Goal: Task Accomplishment & Management: Use online tool/utility

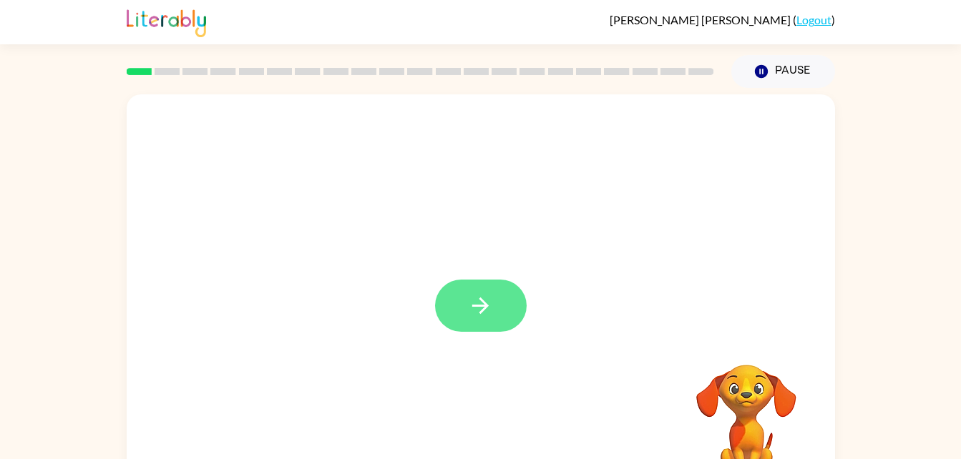
click at [484, 298] on icon "button" at bounding box center [480, 305] width 25 height 25
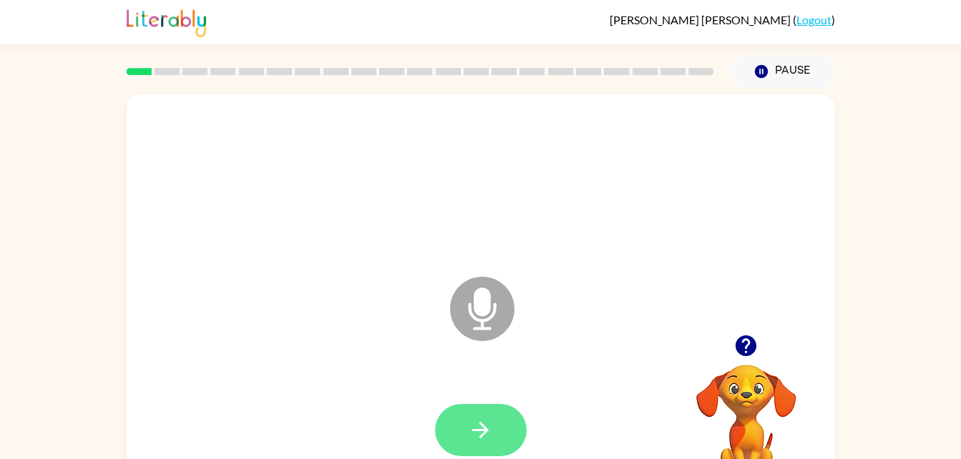
click at [479, 434] on icon "button" at bounding box center [480, 430] width 25 height 25
click at [475, 428] on icon "button" at bounding box center [480, 430] width 25 height 25
click at [746, 341] on icon "button" at bounding box center [745, 345] width 25 height 25
click at [479, 429] on icon "button" at bounding box center [480, 430] width 16 height 16
click at [475, 439] on icon "button" at bounding box center [480, 430] width 25 height 25
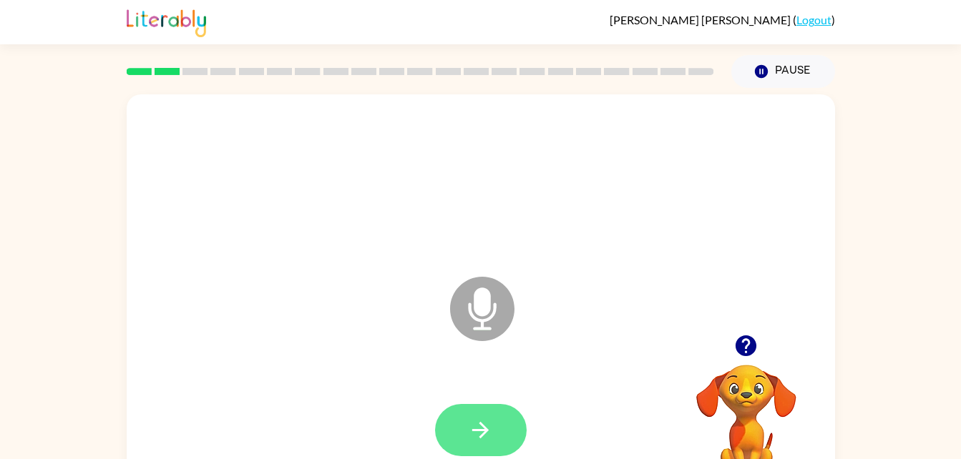
click at [484, 436] on icon "button" at bounding box center [480, 430] width 25 height 25
click at [482, 424] on icon "button" at bounding box center [480, 430] width 16 height 16
click at [486, 418] on icon "button" at bounding box center [480, 430] width 25 height 25
click at [496, 429] on button "button" at bounding box center [481, 430] width 92 height 52
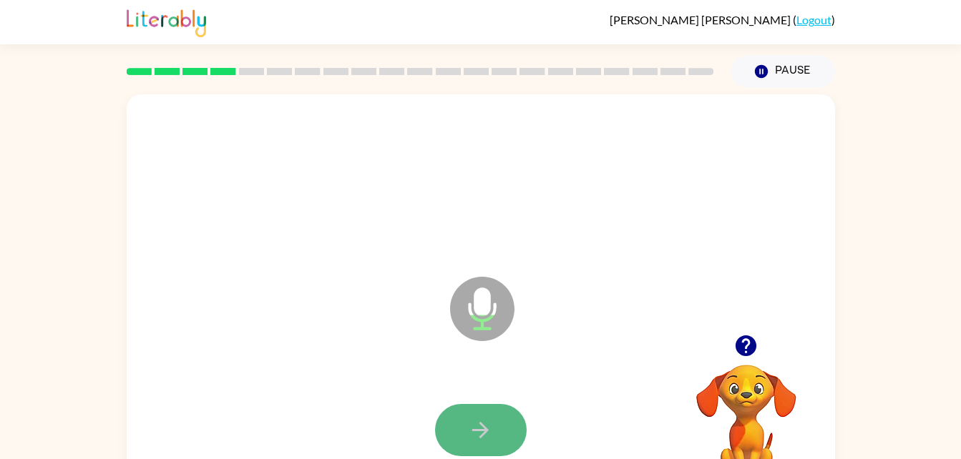
click at [489, 426] on icon "button" at bounding box center [480, 430] width 25 height 25
click at [482, 431] on icon "button" at bounding box center [480, 430] width 25 height 25
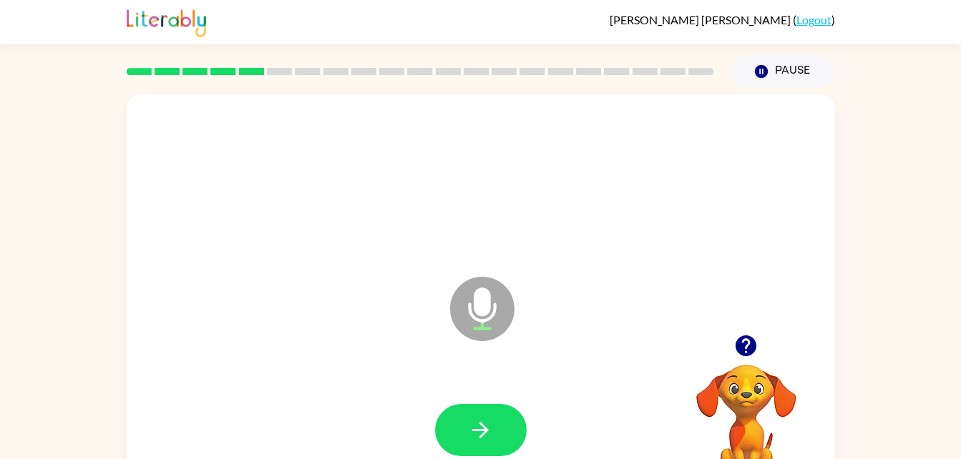
click at [483, 274] on icon "Microphone The Microphone is here when it is your turn to talk" at bounding box center [553, 326] width 215 height 107
click at [491, 424] on icon "button" at bounding box center [480, 430] width 25 height 25
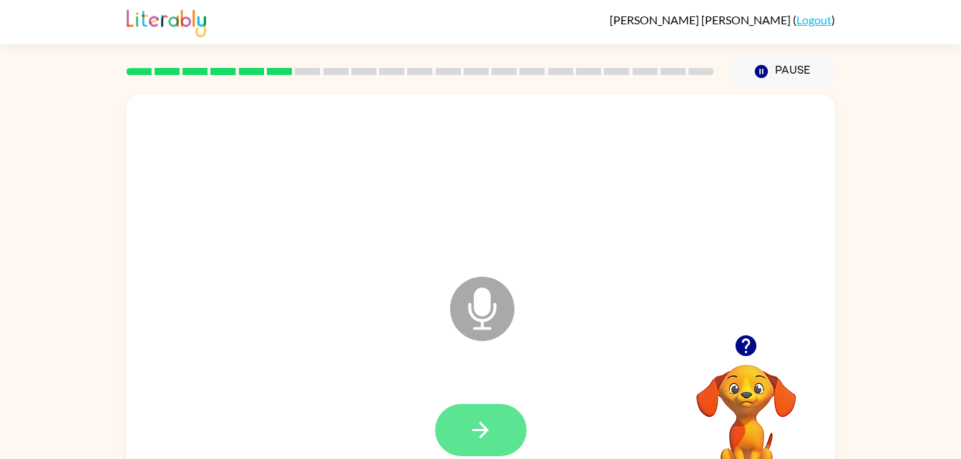
click at [488, 436] on icon "button" at bounding box center [480, 430] width 25 height 25
click at [471, 424] on icon "button" at bounding box center [480, 430] width 25 height 25
click at [481, 424] on icon "button" at bounding box center [480, 430] width 16 height 16
click at [481, 411] on button "button" at bounding box center [481, 430] width 92 height 52
click at [484, 434] on icon "button" at bounding box center [480, 430] width 16 height 16
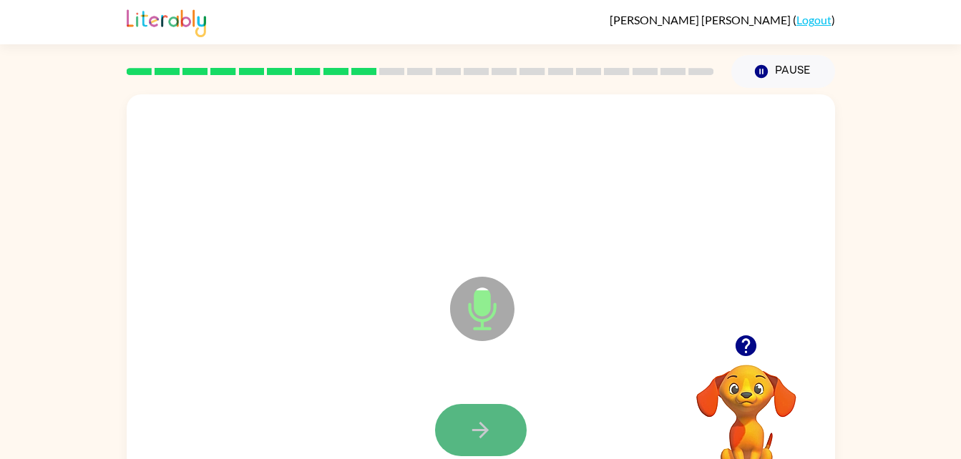
click at [486, 413] on button "button" at bounding box center [481, 430] width 92 height 52
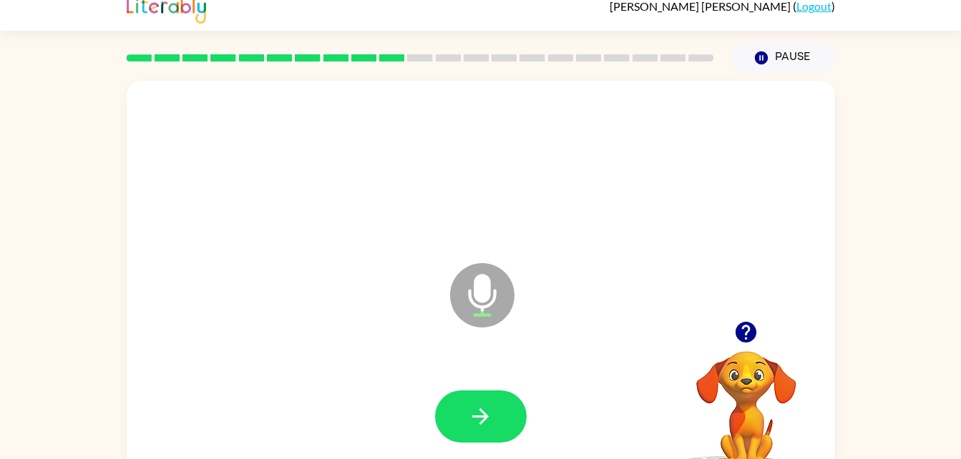
scroll to position [16, 0]
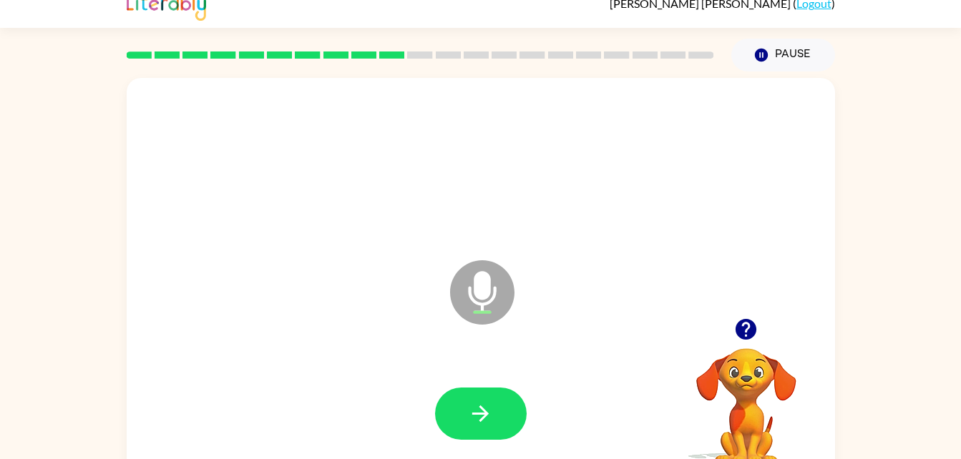
drag, startPoint x: 567, startPoint y: 346, endPoint x: 587, endPoint y: 406, distance: 62.9
click at [587, 406] on div "Microphone The Microphone is here when it is your turn to talk" at bounding box center [481, 282] width 708 height 409
click at [484, 410] on icon "button" at bounding box center [480, 414] width 16 height 16
click at [479, 401] on icon "button" at bounding box center [480, 413] width 25 height 25
click at [478, 413] on icon "button" at bounding box center [480, 414] width 16 height 16
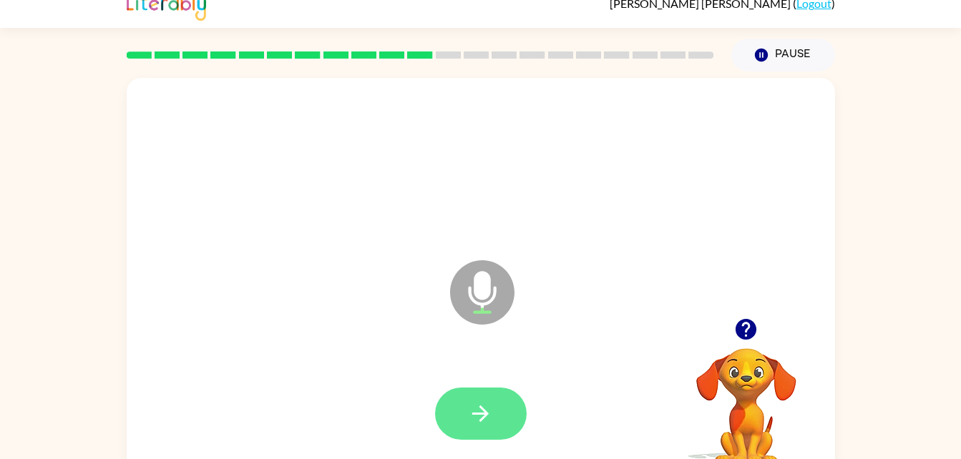
click at [497, 400] on button "button" at bounding box center [481, 414] width 92 height 52
click at [750, 326] on icon "button" at bounding box center [745, 329] width 25 height 25
click at [469, 389] on button "button" at bounding box center [481, 414] width 92 height 52
click at [466, 414] on button "button" at bounding box center [481, 414] width 92 height 52
click at [464, 405] on button "button" at bounding box center [481, 414] width 92 height 52
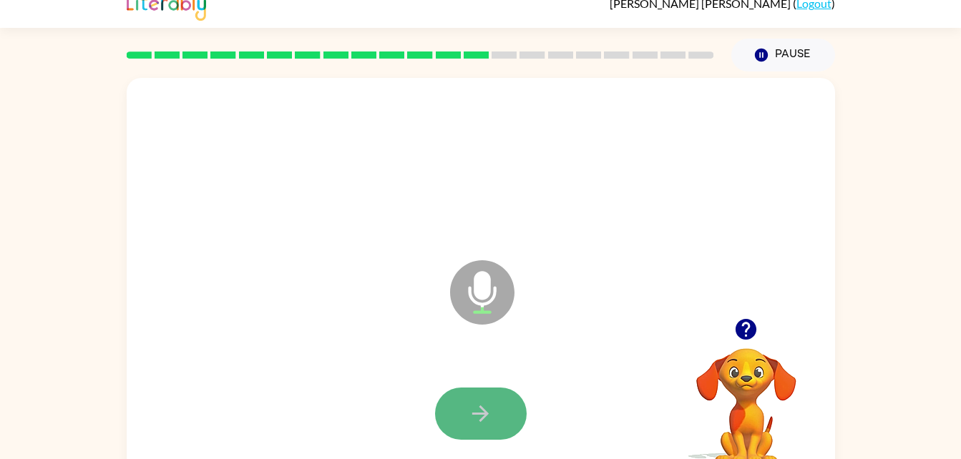
click at [472, 408] on icon "button" at bounding box center [480, 413] width 25 height 25
click at [473, 411] on icon "button" at bounding box center [480, 413] width 25 height 25
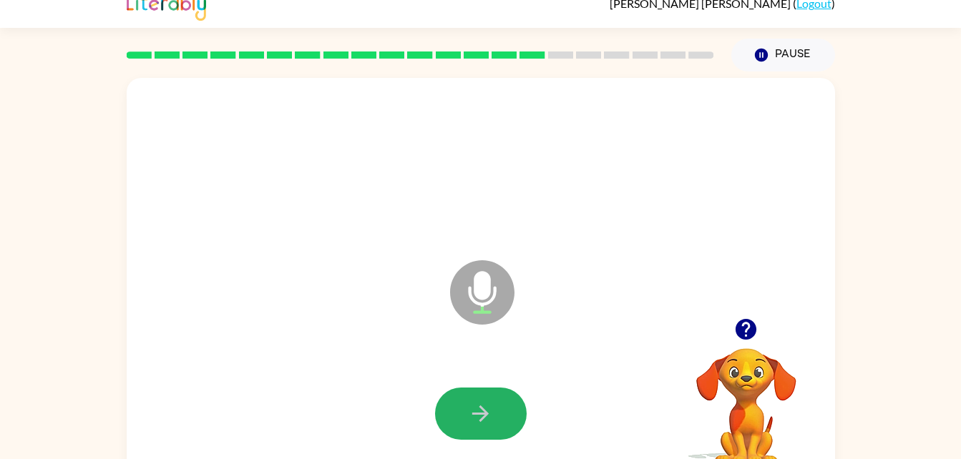
click at [475, 414] on icon "button" at bounding box center [480, 414] width 16 height 16
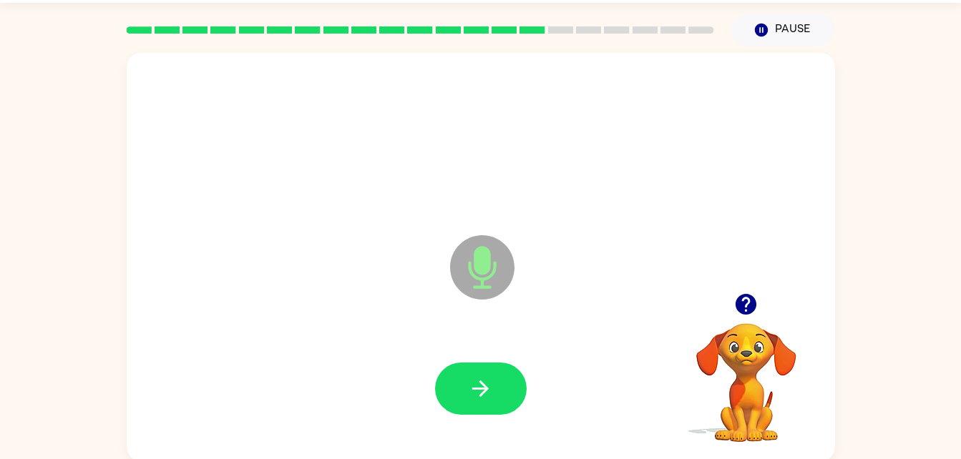
scroll to position [44, 0]
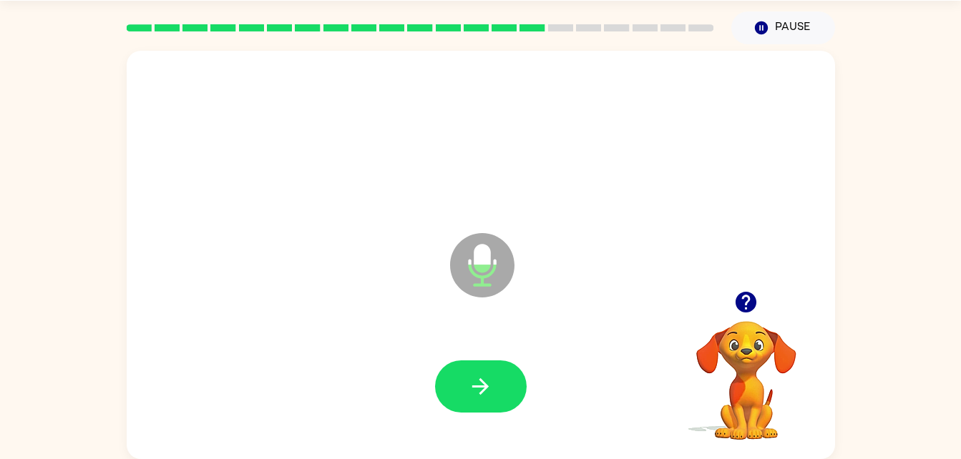
click at [741, 301] on icon "button" at bounding box center [746, 302] width 21 height 21
click at [499, 389] on button "button" at bounding box center [481, 387] width 92 height 52
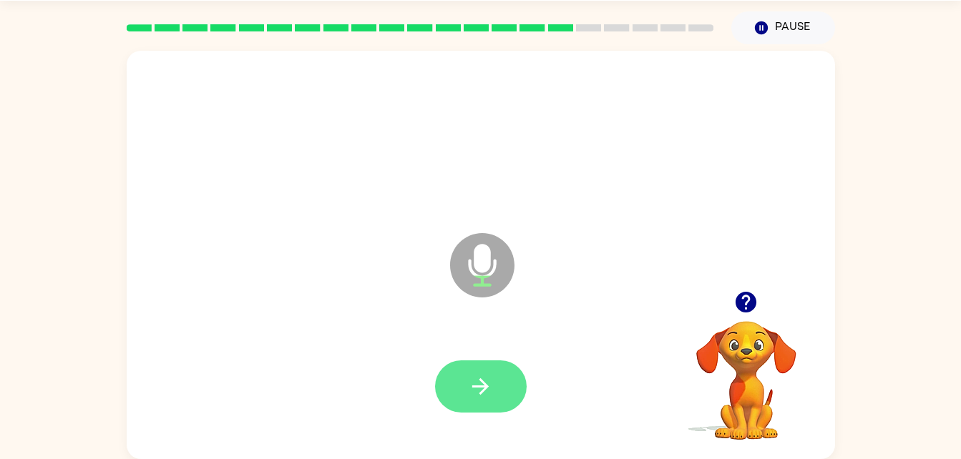
click at [496, 401] on button "button" at bounding box center [481, 387] width 92 height 52
click at [743, 307] on icon "button" at bounding box center [746, 302] width 21 height 21
click at [482, 383] on icon "button" at bounding box center [480, 386] width 16 height 16
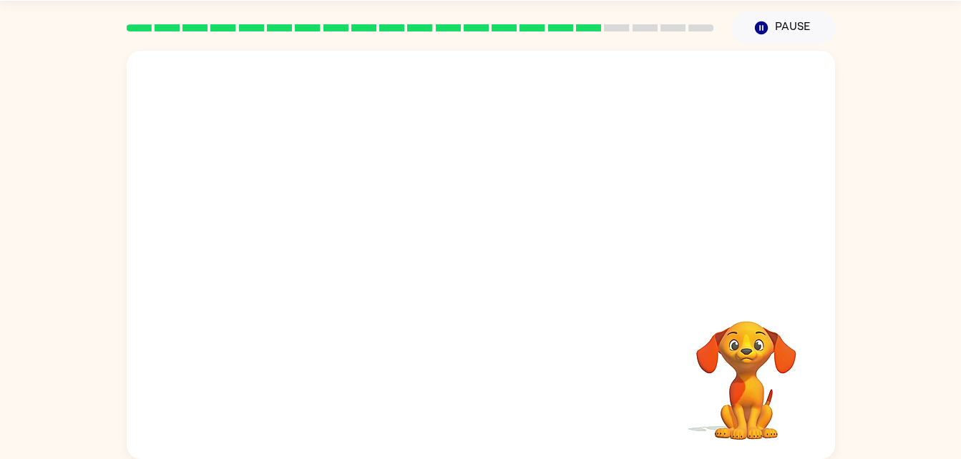
click at [475, 414] on div "Your browser must support playing .mp4 files to use Literably. Please try using…" at bounding box center [481, 255] width 708 height 409
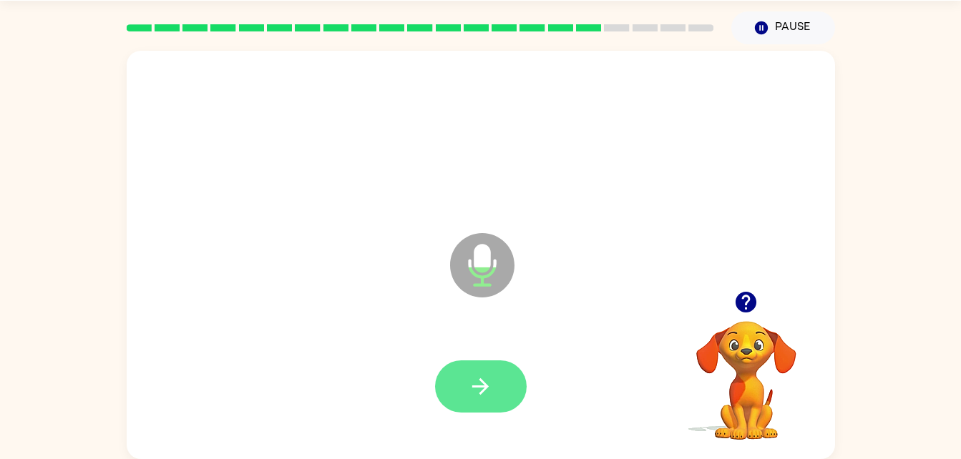
click at [475, 381] on icon "button" at bounding box center [480, 386] width 25 height 25
click at [487, 363] on button "button" at bounding box center [481, 387] width 92 height 52
click at [750, 301] on icon "button" at bounding box center [746, 302] width 21 height 21
click at [499, 380] on button "button" at bounding box center [481, 387] width 92 height 52
click at [477, 389] on icon "button" at bounding box center [480, 386] width 25 height 25
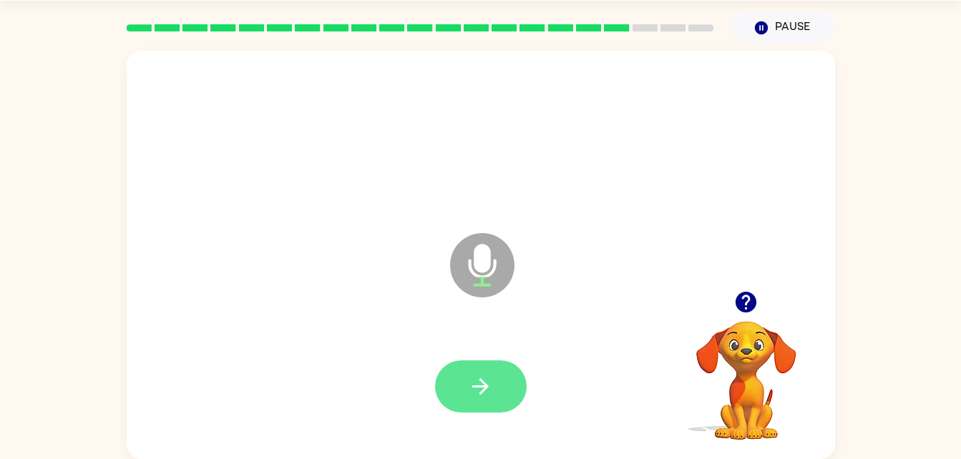
click at [472, 384] on icon "button" at bounding box center [480, 386] width 25 height 25
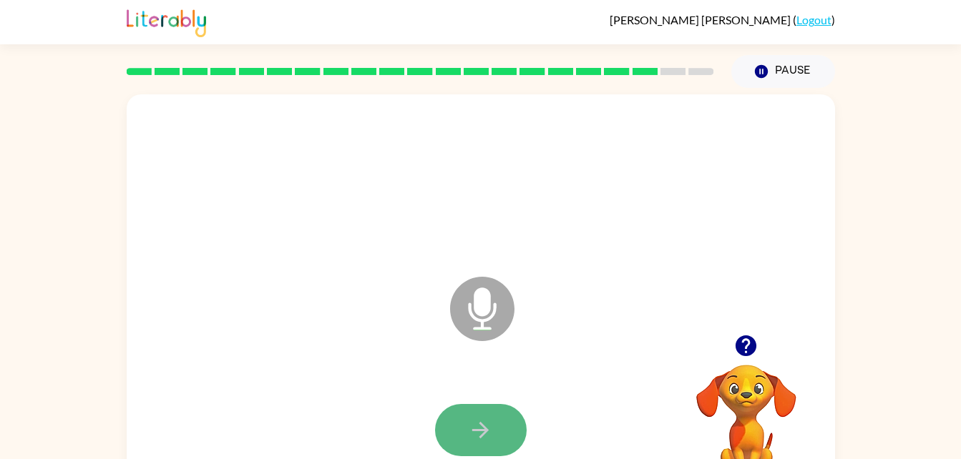
click at [497, 425] on button "button" at bounding box center [481, 430] width 92 height 52
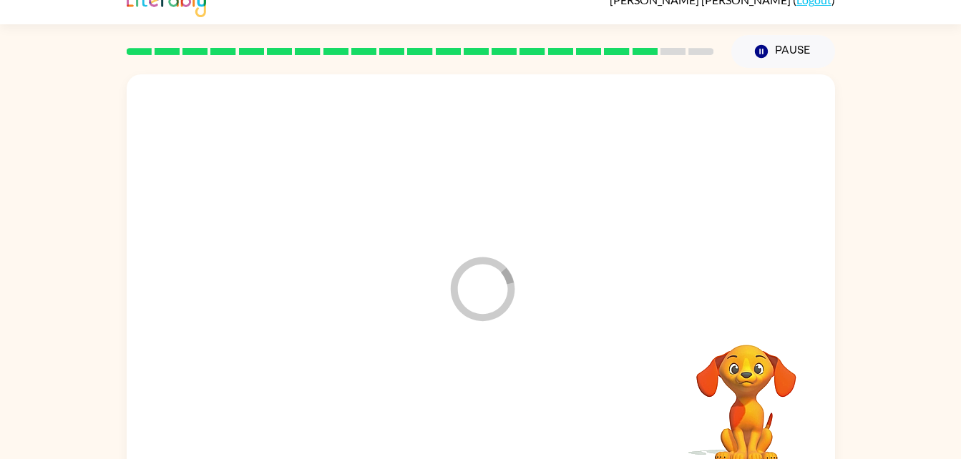
scroll to position [44, 0]
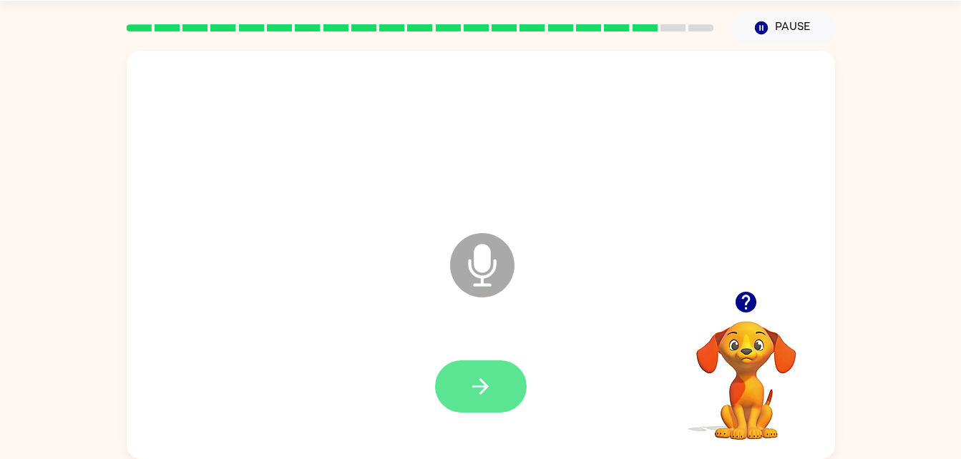
click at [484, 399] on icon "button" at bounding box center [480, 386] width 25 height 25
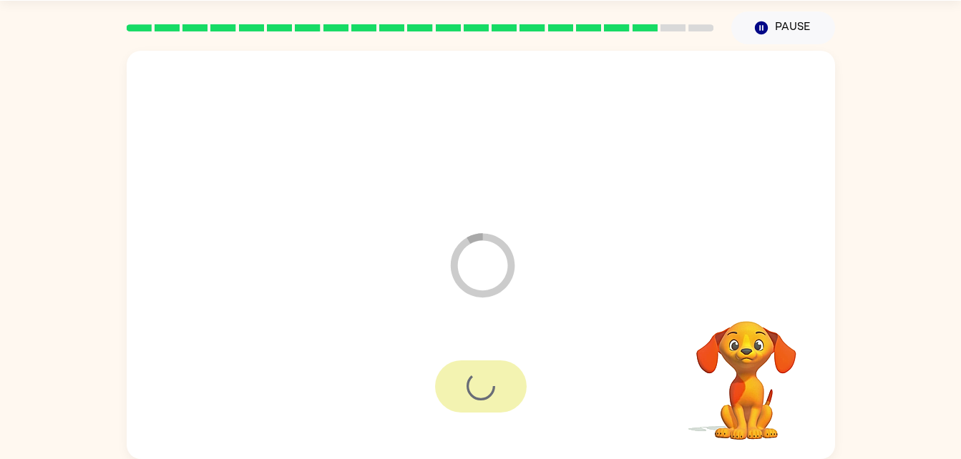
click at [475, 414] on div at bounding box center [481, 386] width 680 height 117
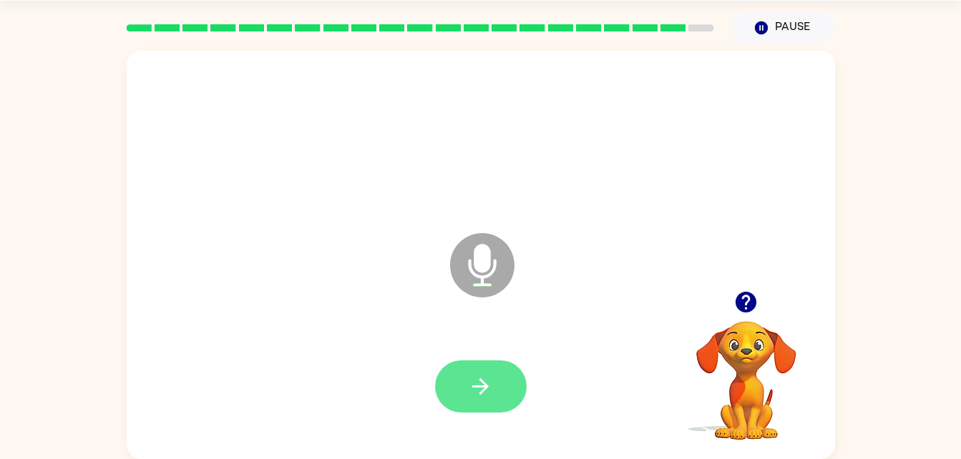
click at [494, 392] on button "button" at bounding box center [481, 387] width 92 height 52
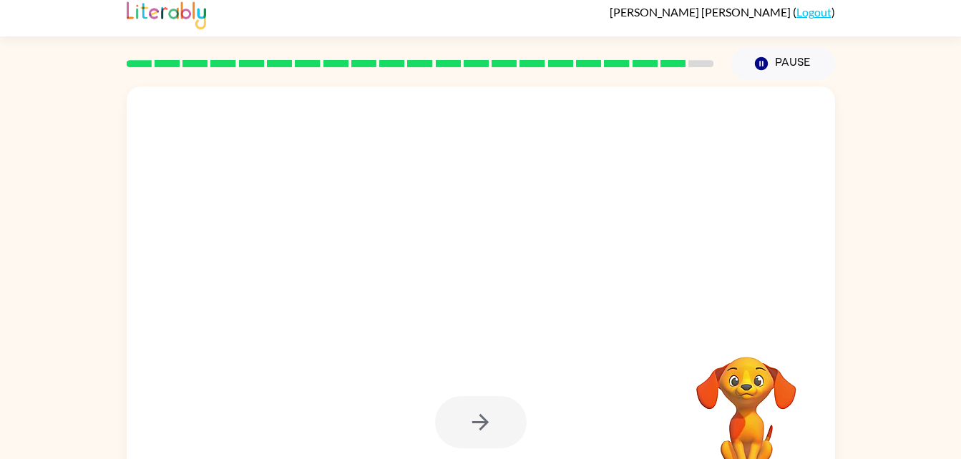
scroll to position [6, 0]
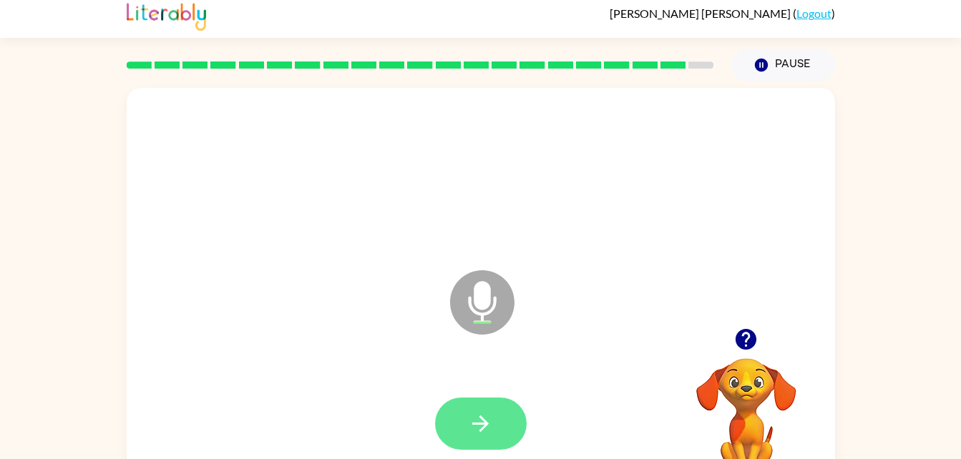
click at [485, 424] on icon "button" at bounding box center [480, 424] width 16 height 16
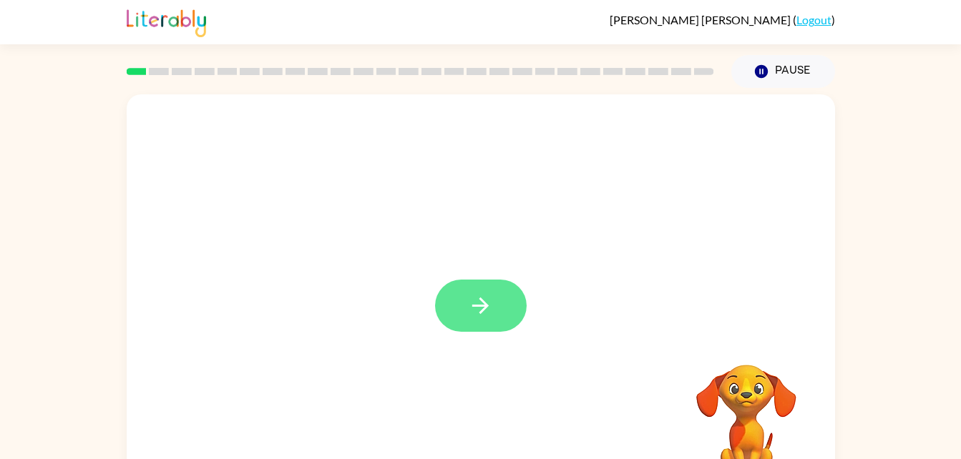
click at [477, 301] on icon "button" at bounding box center [480, 305] width 25 height 25
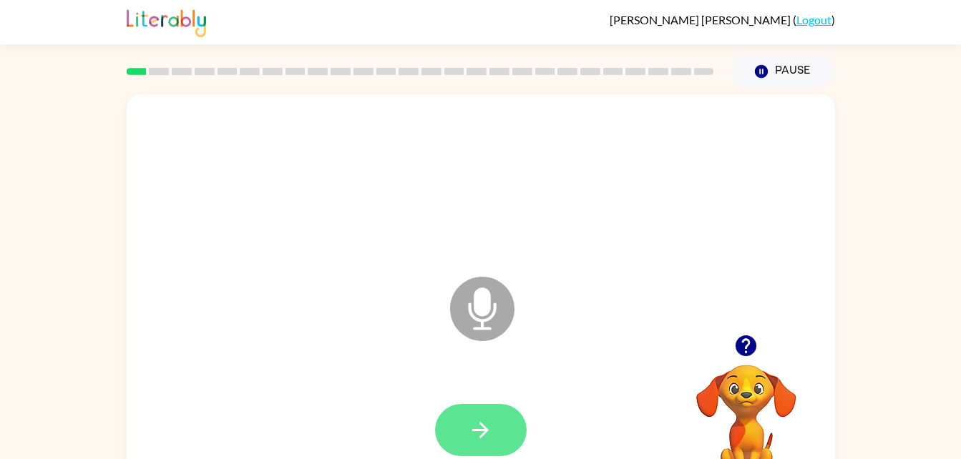
click at [485, 419] on icon "button" at bounding box center [480, 430] width 25 height 25
click at [493, 424] on button "button" at bounding box center [481, 430] width 92 height 52
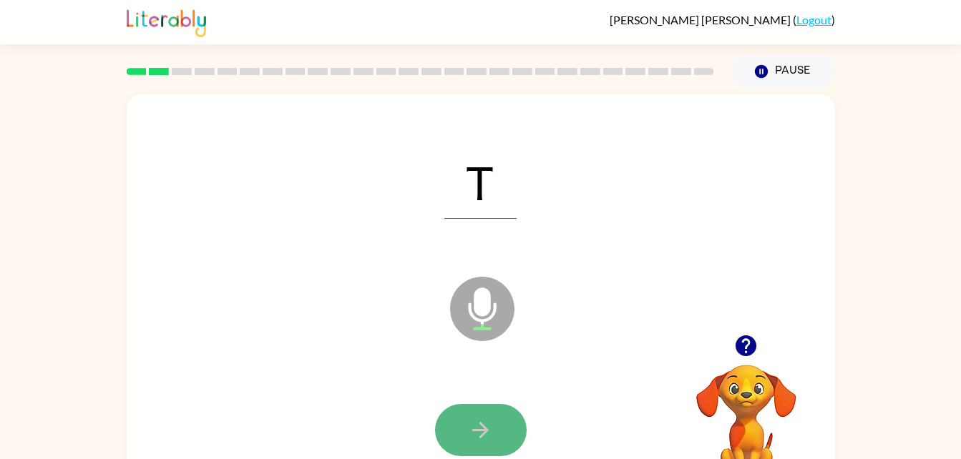
click at [487, 435] on icon "button" at bounding box center [480, 430] width 25 height 25
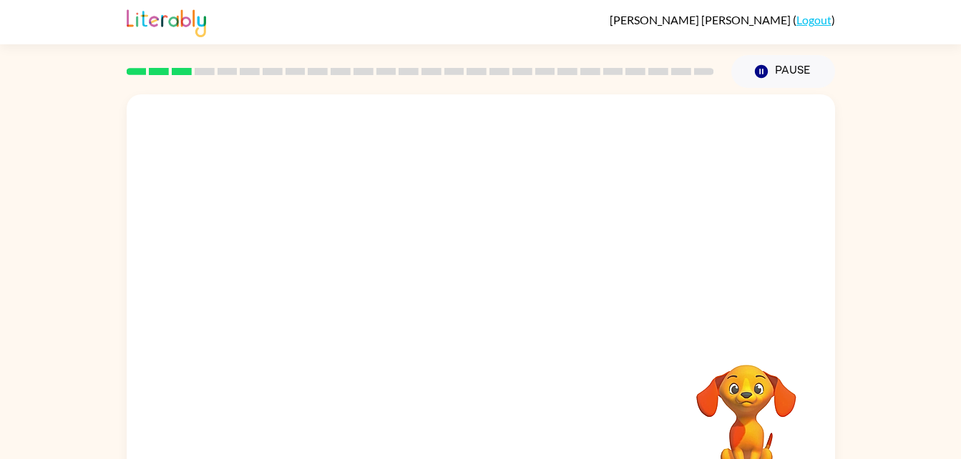
click at [468, 354] on div "Your browser must support playing .mp4 files to use Literably. Please try using…" at bounding box center [481, 298] width 708 height 409
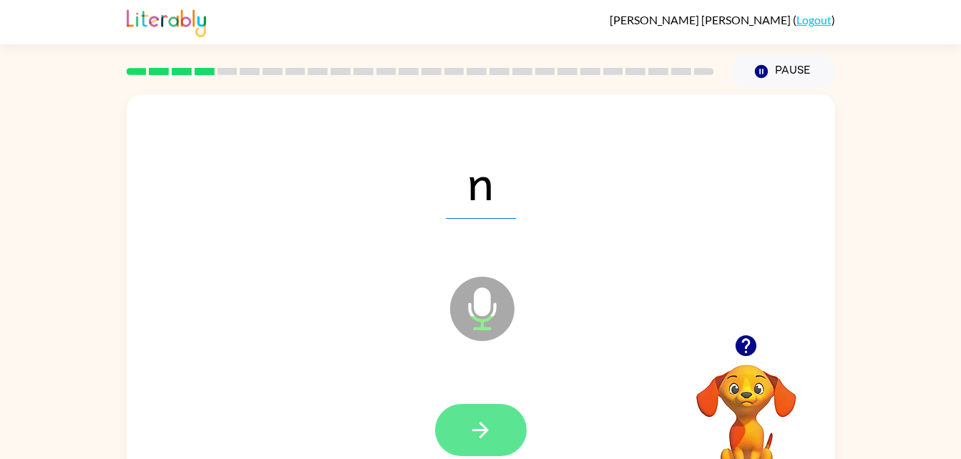
click at [450, 427] on button "button" at bounding box center [481, 430] width 92 height 52
click at [492, 429] on icon "button" at bounding box center [480, 430] width 25 height 25
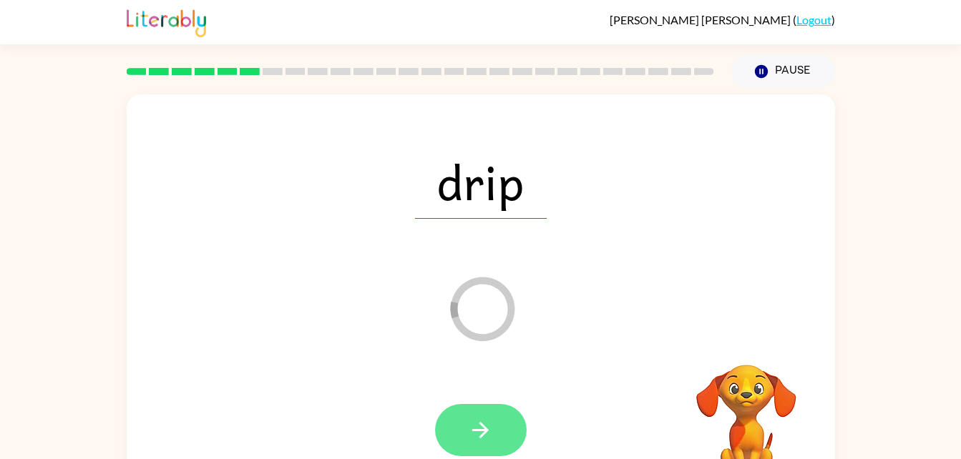
click at [490, 424] on icon "button" at bounding box center [480, 430] width 25 height 25
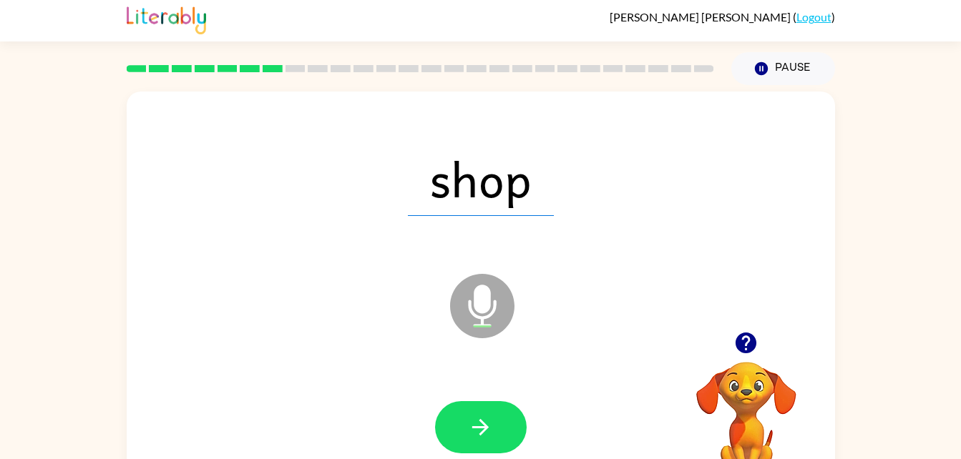
scroll to position [9, 0]
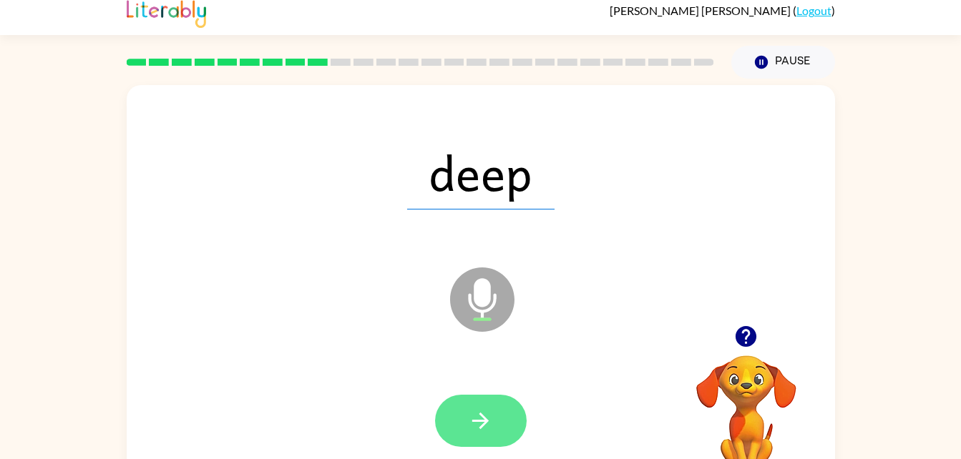
click at [497, 438] on button "button" at bounding box center [481, 421] width 92 height 52
click at [488, 416] on icon "button" at bounding box center [480, 421] width 25 height 25
click at [474, 434] on button "button" at bounding box center [481, 421] width 92 height 52
click at [471, 421] on icon "button" at bounding box center [480, 421] width 25 height 25
click at [500, 409] on button "button" at bounding box center [481, 421] width 92 height 52
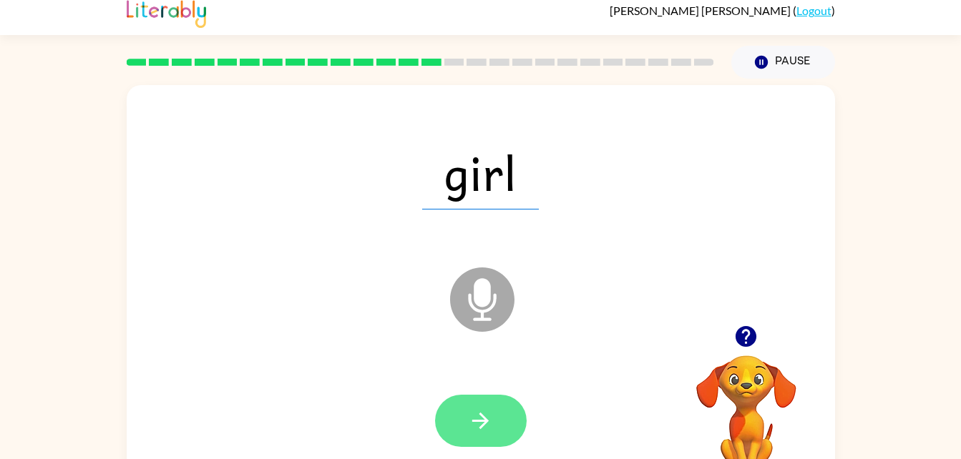
click at [469, 415] on icon "button" at bounding box center [480, 421] width 25 height 25
click at [496, 404] on button "button" at bounding box center [481, 421] width 92 height 52
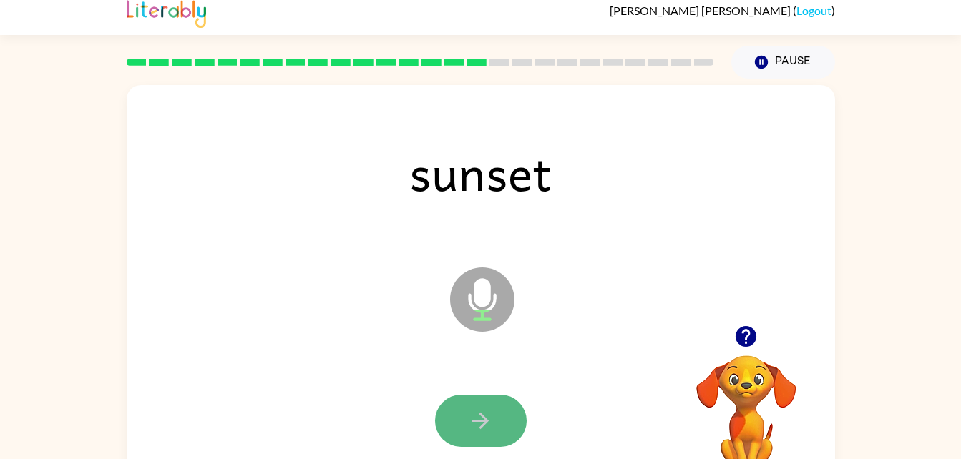
click at [500, 416] on button "button" at bounding box center [481, 421] width 92 height 52
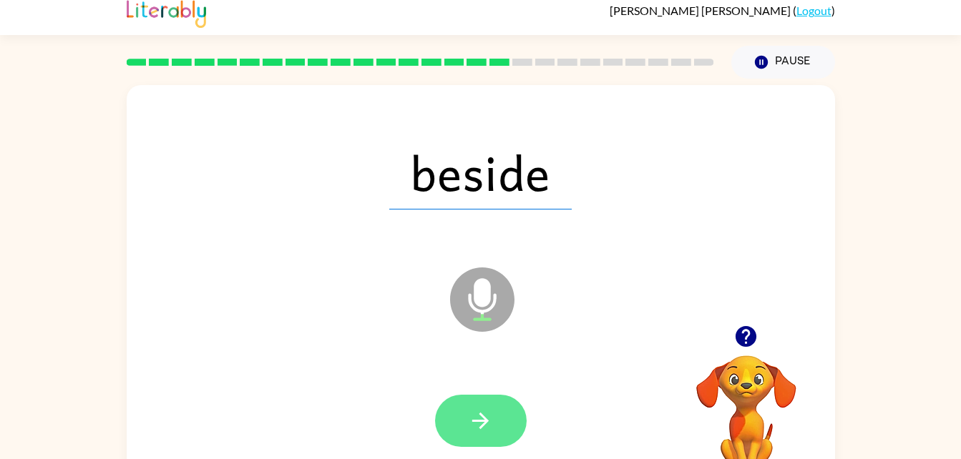
click at [485, 421] on icon "button" at bounding box center [480, 421] width 16 height 16
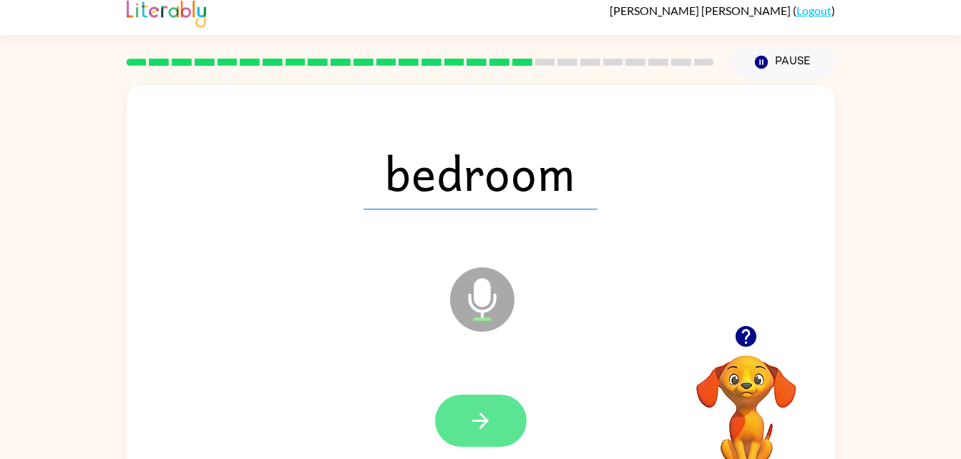
click at [495, 419] on button "button" at bounding box center [481, 421] width 92 height 52
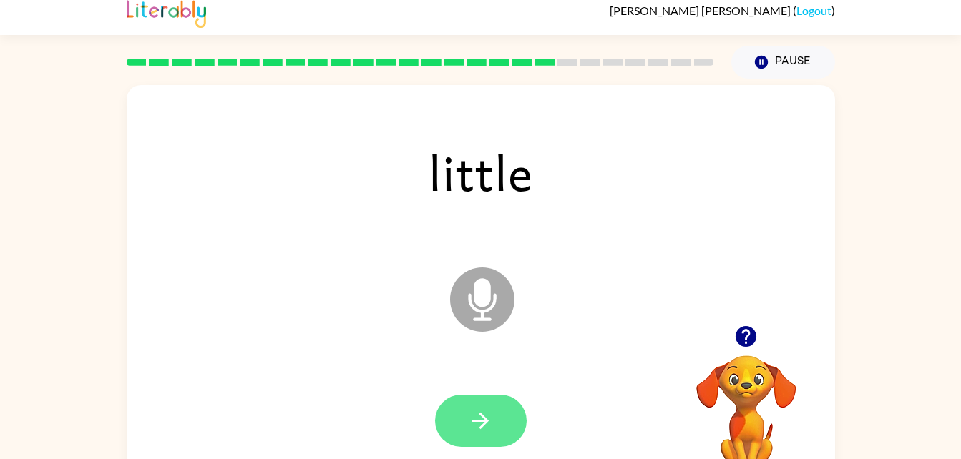
click at [511, 428] on button "button" at bounding box center [481, 421] width 92 height 52
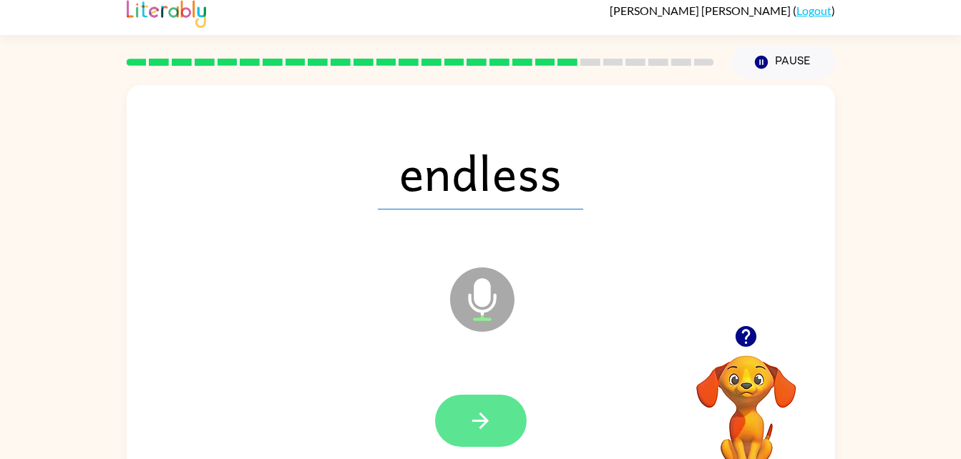
click at [499, 438] on button "button" at bounding box center [481, 421] width 92 height 52
click at [485, 396] on button "button" at bounding box center [481, 421] width 92 height 52
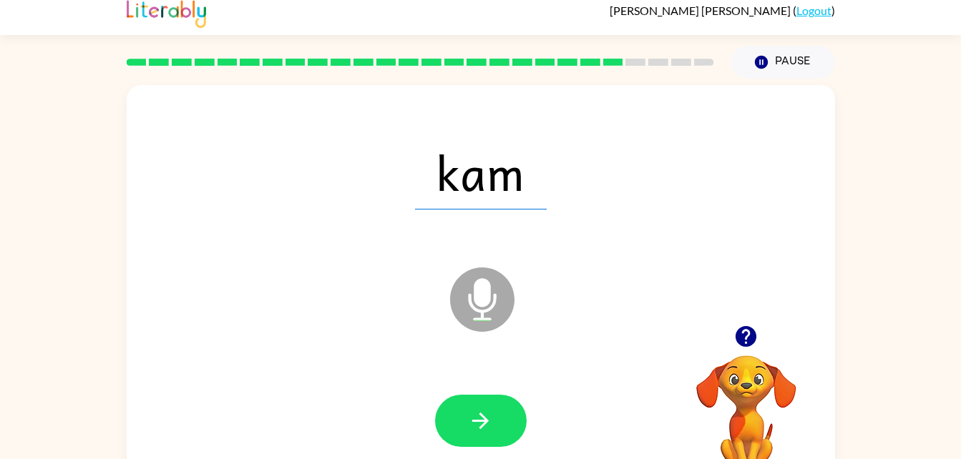
click at [751, 337] on icon "button" at bounding box center [746, 336] width 21 height 21
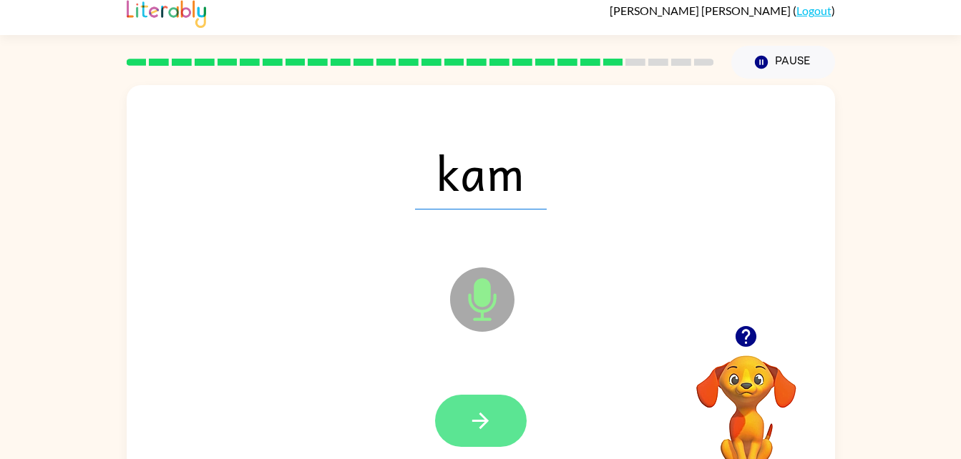
click at [479, 414] on icon "button" at bounding box center [480, 421] width 16 height 16
click at [483, 434] on button "button" at bounding box center [481, 421] width 92 height 52
click at [494, 424] on button "button" at bounding box center [481, 421] width 92 height 52
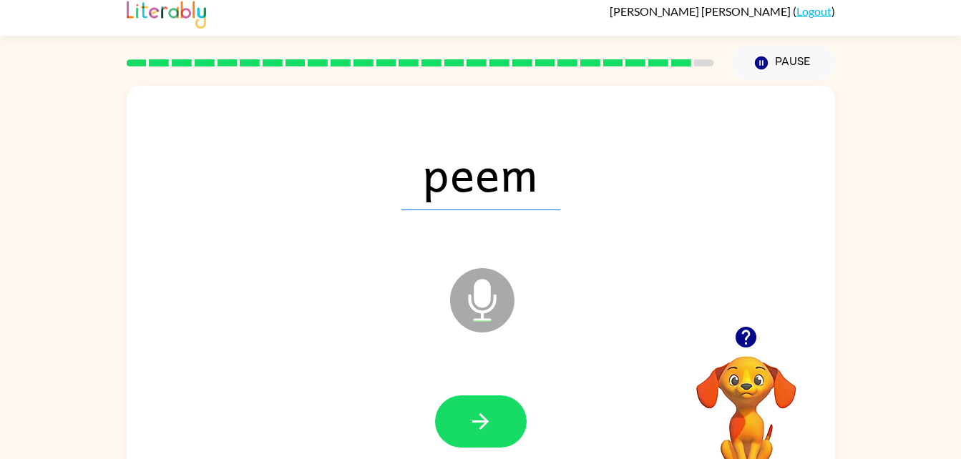
scroll to position [6, 0]
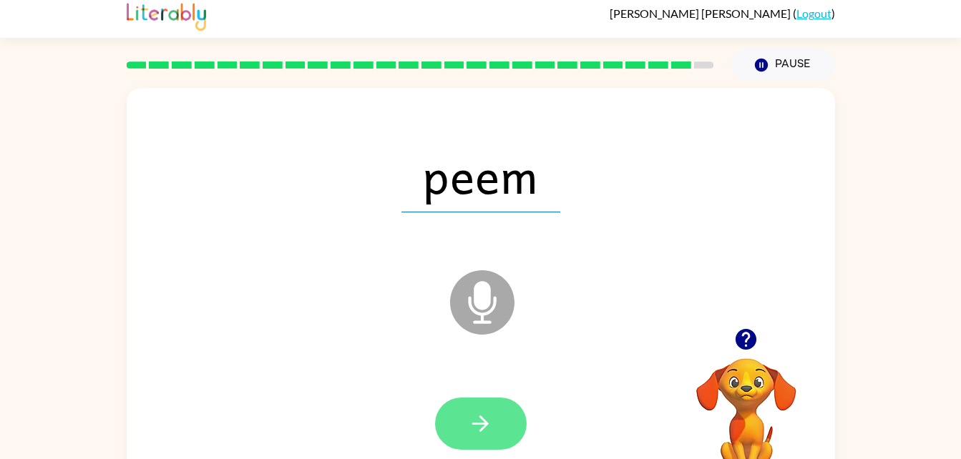
click at [487, 432] on icon "button" at bounding box center [480, 423] width 25 height 25
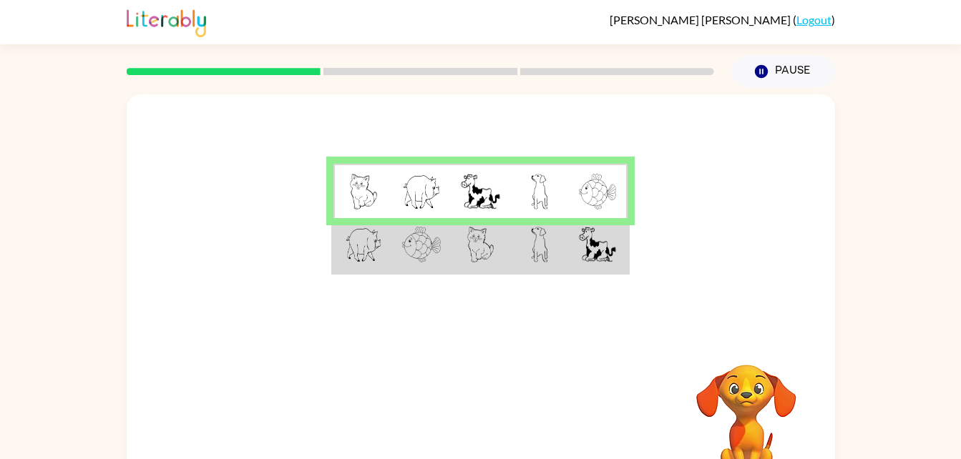
click at [572, 255] on td at bounding box center [598, 245] width 59 height 55
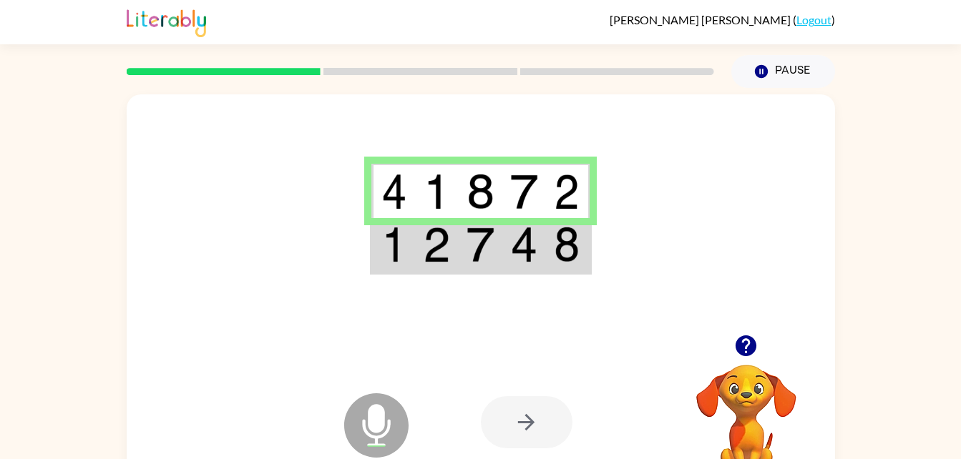
click at [527, 416] on div at bounding box center [527, 422] width 92 height 52
click at [417, 250] on td at bounding box center [437, 245] width 44 height 55
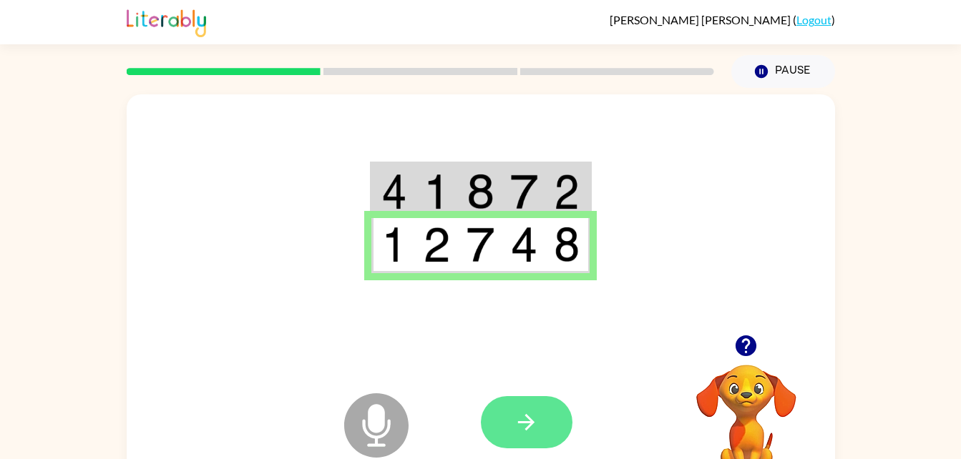
click at [529, 426] on icon "button" at bounding box center [526, 422] width 16 height 16
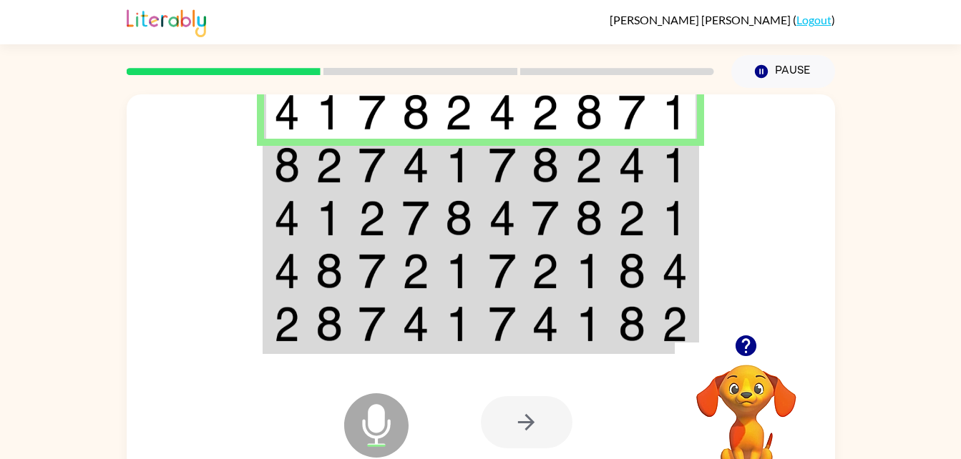
click at [651, 160] on td at bounding box center [632, 165] width 44 height 53
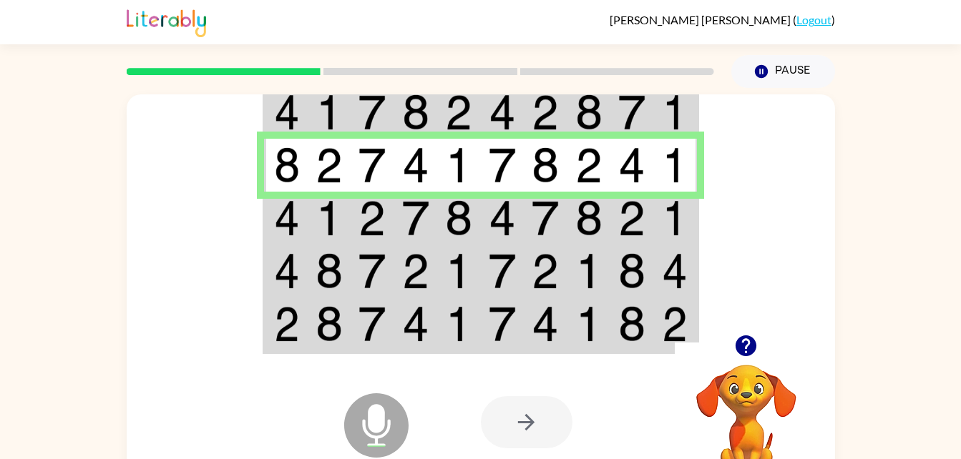
click at [565, 220] on td at bounding box center [546, 218] width 44 height 53
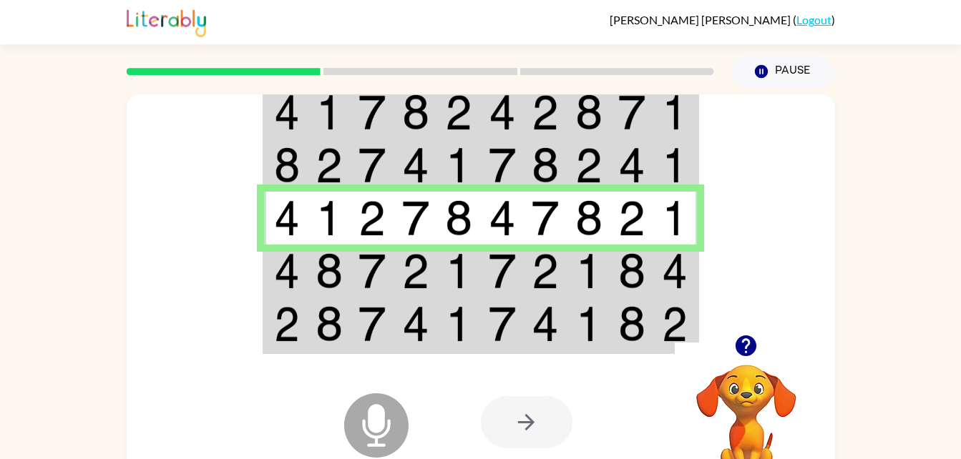
click at [552, 275] on img at bounding box center [545, 271] width 27 height 36
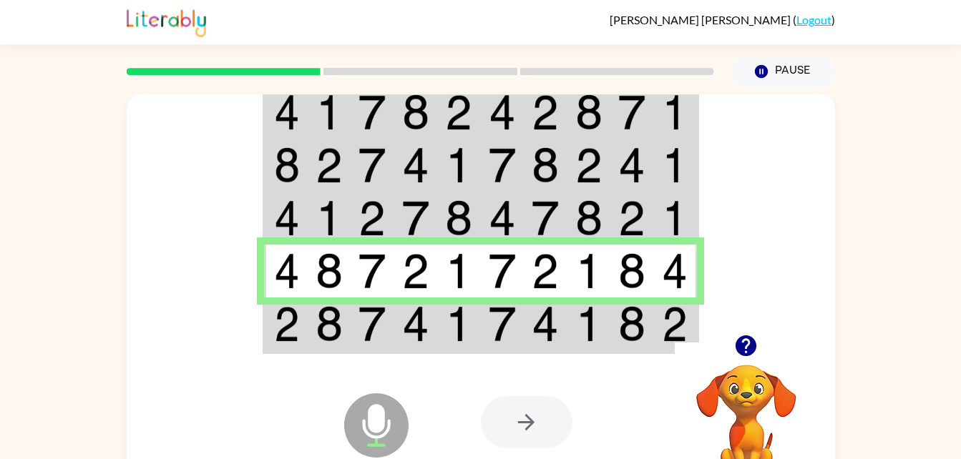
click at [621, 326] on img at bounding box center [631, 324] width 27 height 36
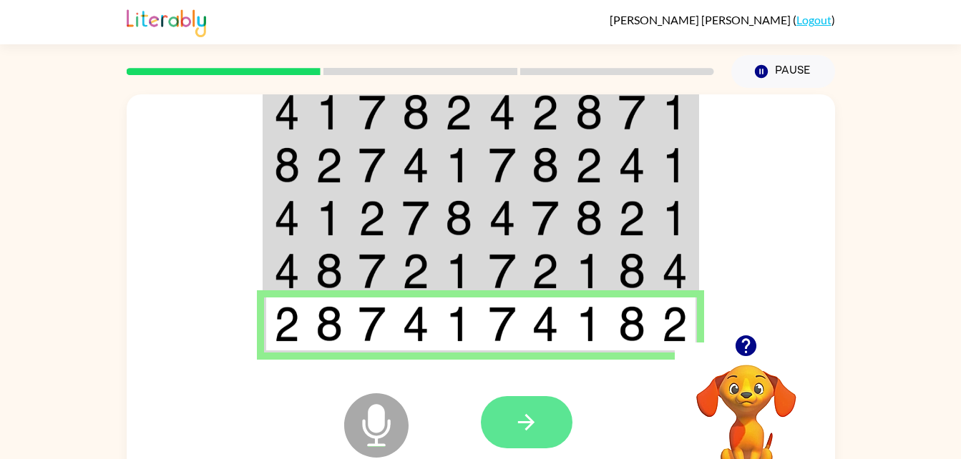
click at [517, 409] on button "button" at bounding box center [527, 422] width 92 height 52
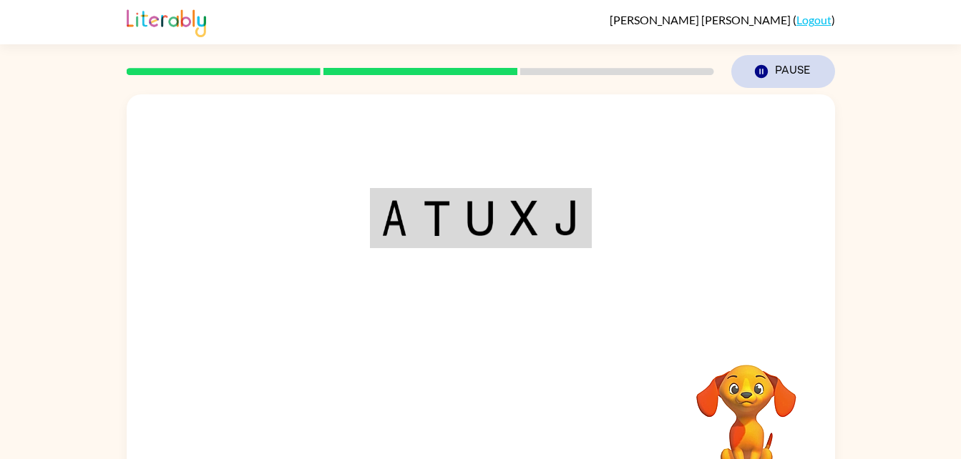
click at [783, 76] on button "Pause Pause" at bounding box center [783, 71] width 104 height 33
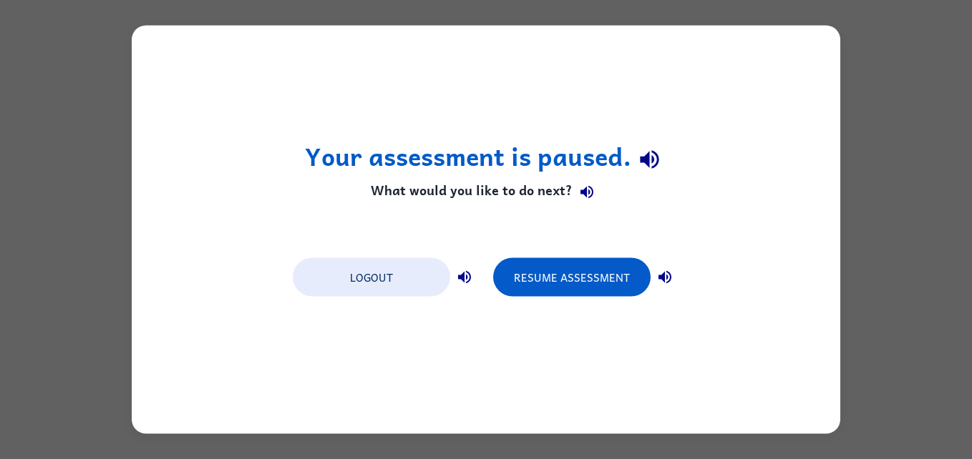
click at [468, 354] on div "Your assessment is paused. What would you like to do next? Logout Resume Assess…" at bounding box center [486, 230] width 708 height 409
